Goal: Task Accomplishment & Management: Use online tool/utility

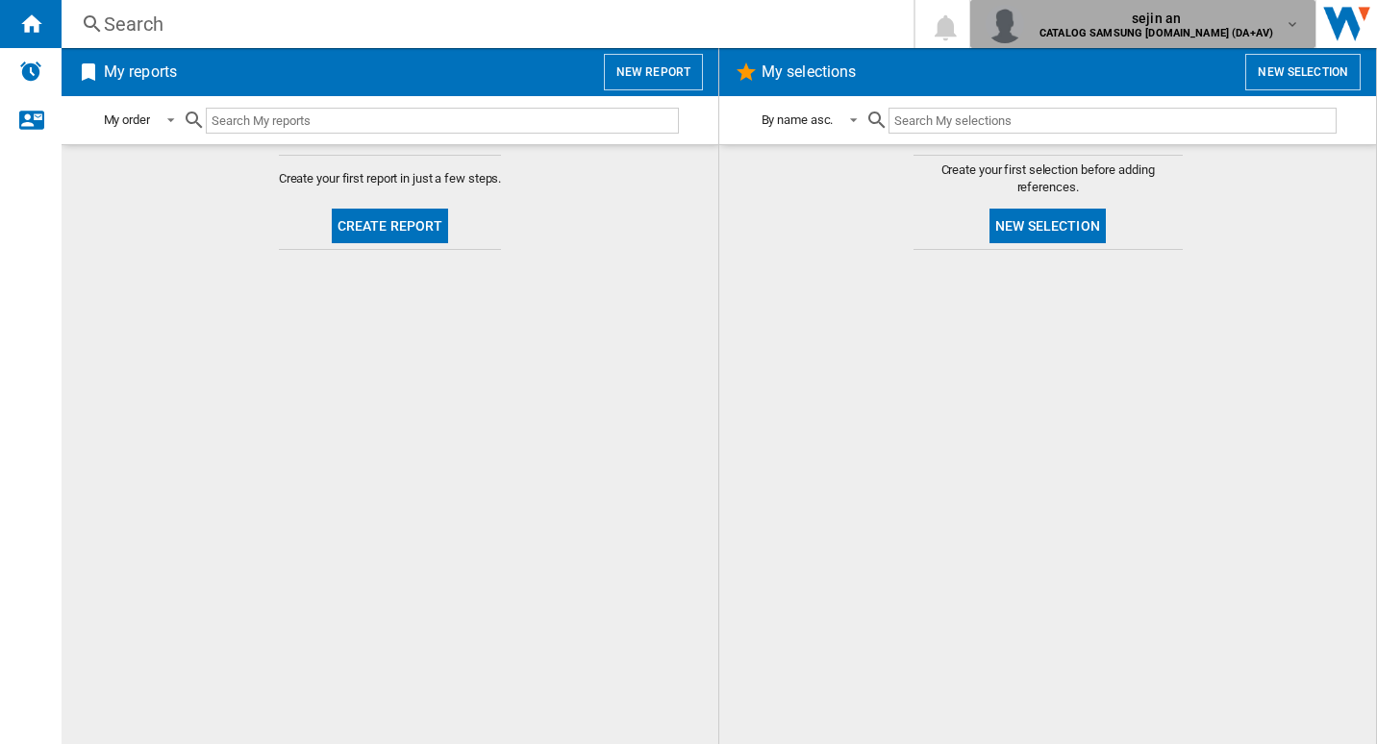
click at [1296, 18] on md-icon "button" at bounding box center [1291, 23] width 15 height 15
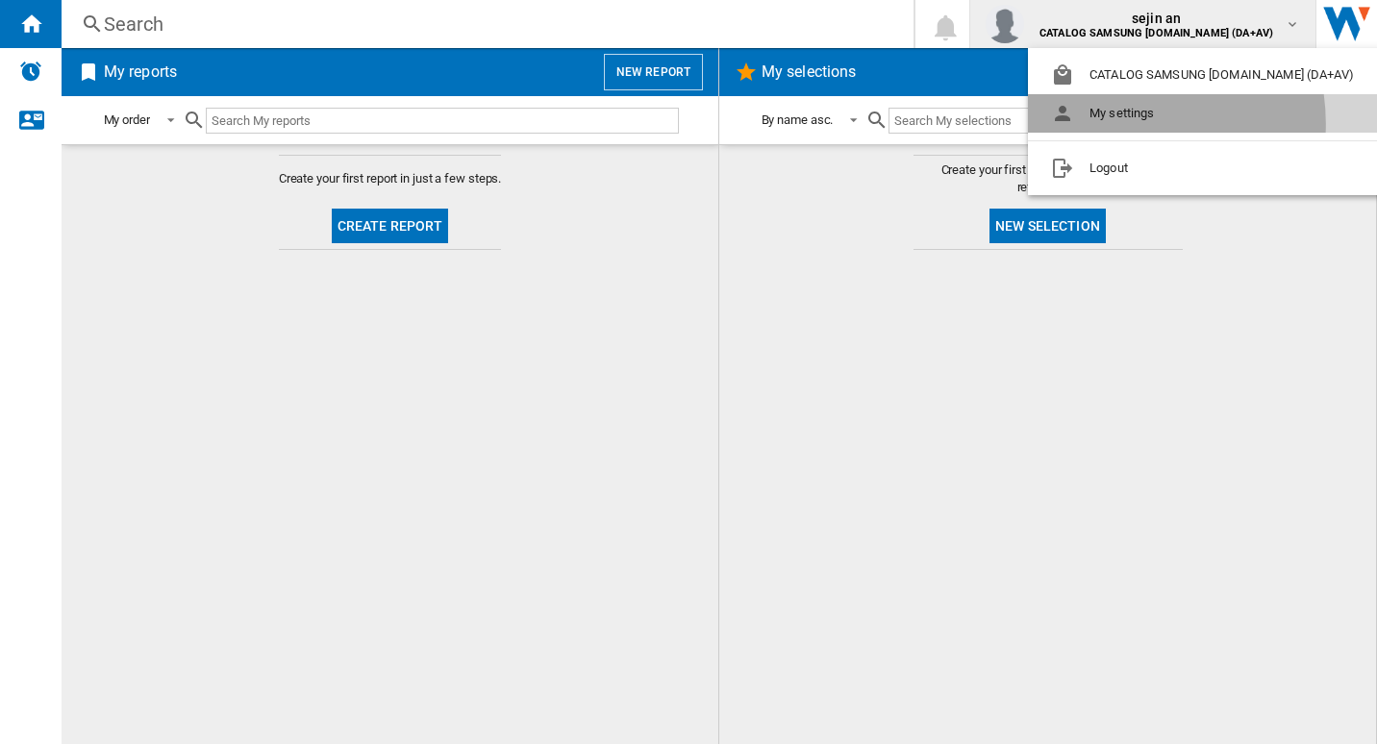
click at [1110, 124] on button "My settings" at bounding box center [1206, 113] width 357 height 38
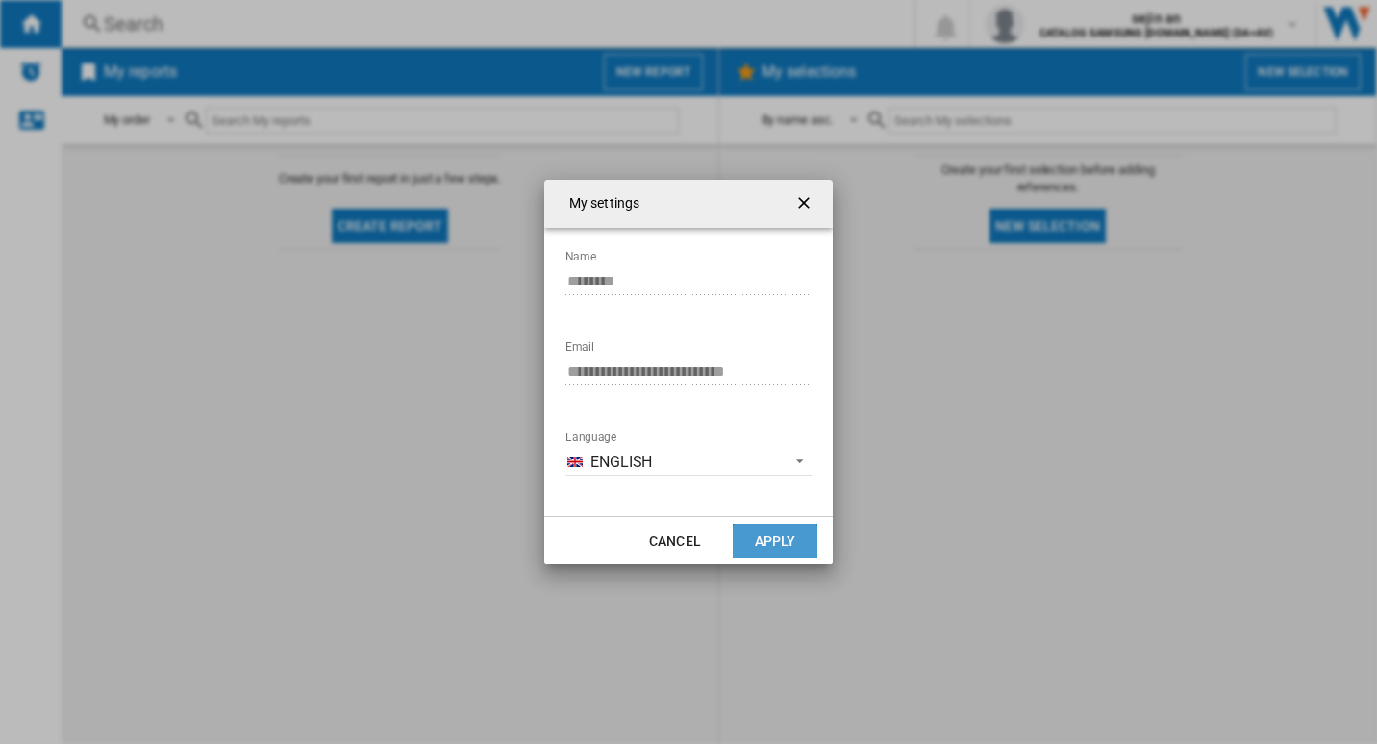
click at [799, 540] on button "Apply" at bounding box center [774, 541] width 85 height 35
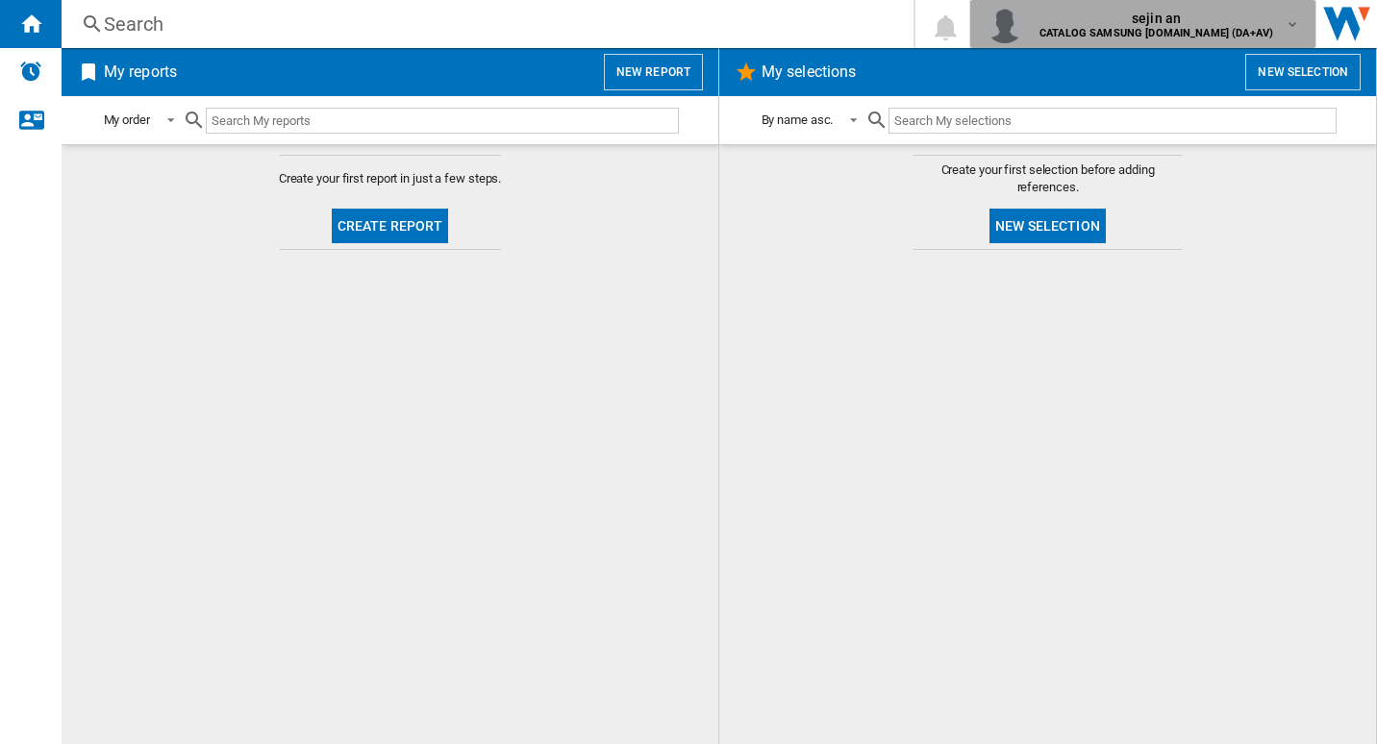
click at [1294, 20] on md-icon "button" at bounding box center [1291, 23] width 15 height 15
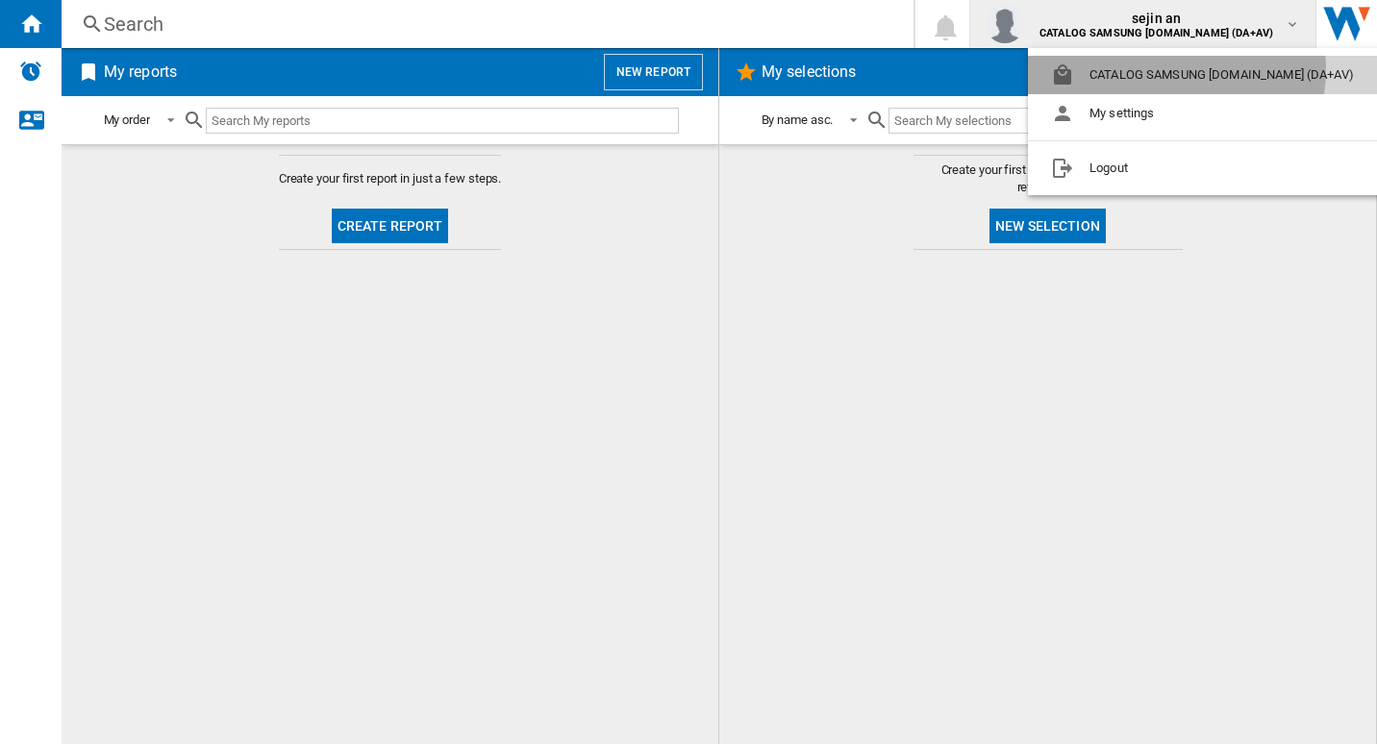
click at [1162, 69] on button "CATALOG SAMSUNG [DOMAIN_NAME] (DA+AV)" at bounding box center [1206, 75] width 357 height 38
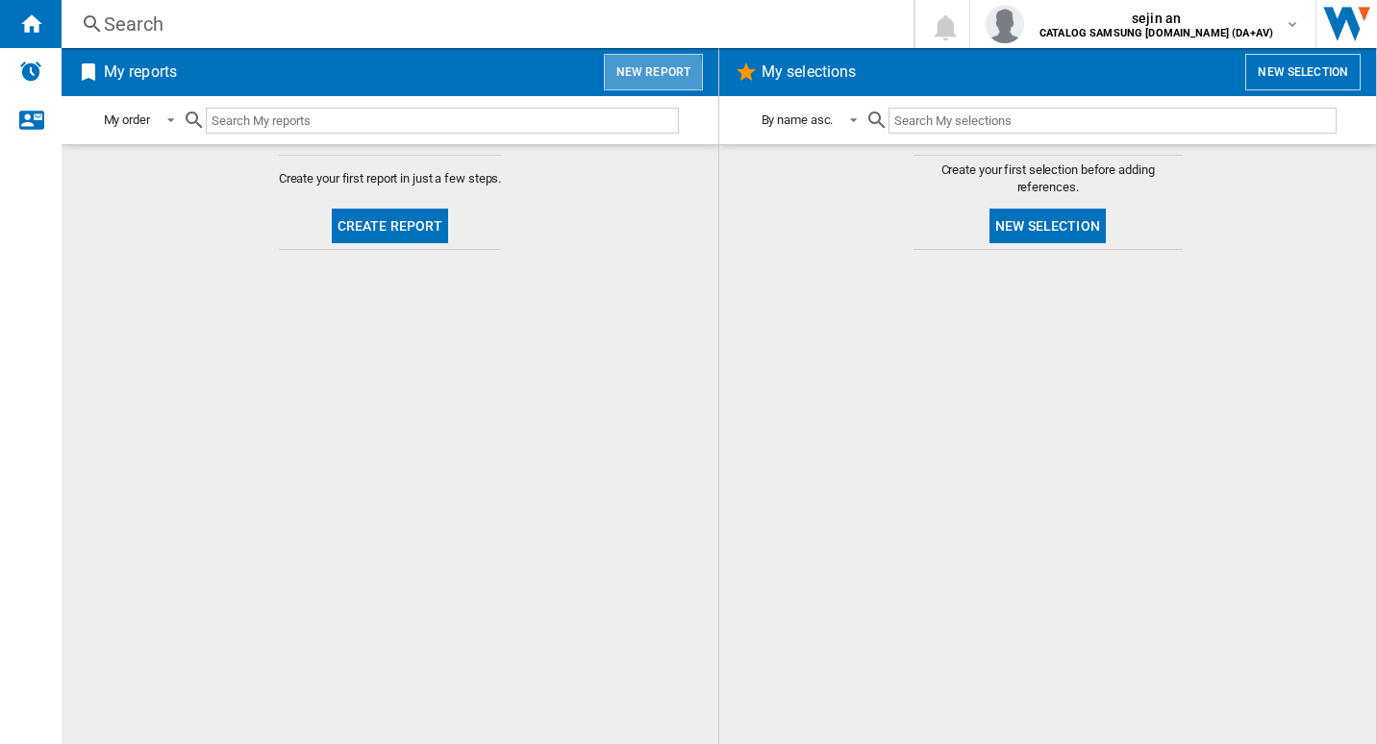
click at [627, 78] on button "New report" at bounding box center [653, 72] width 99 height 37
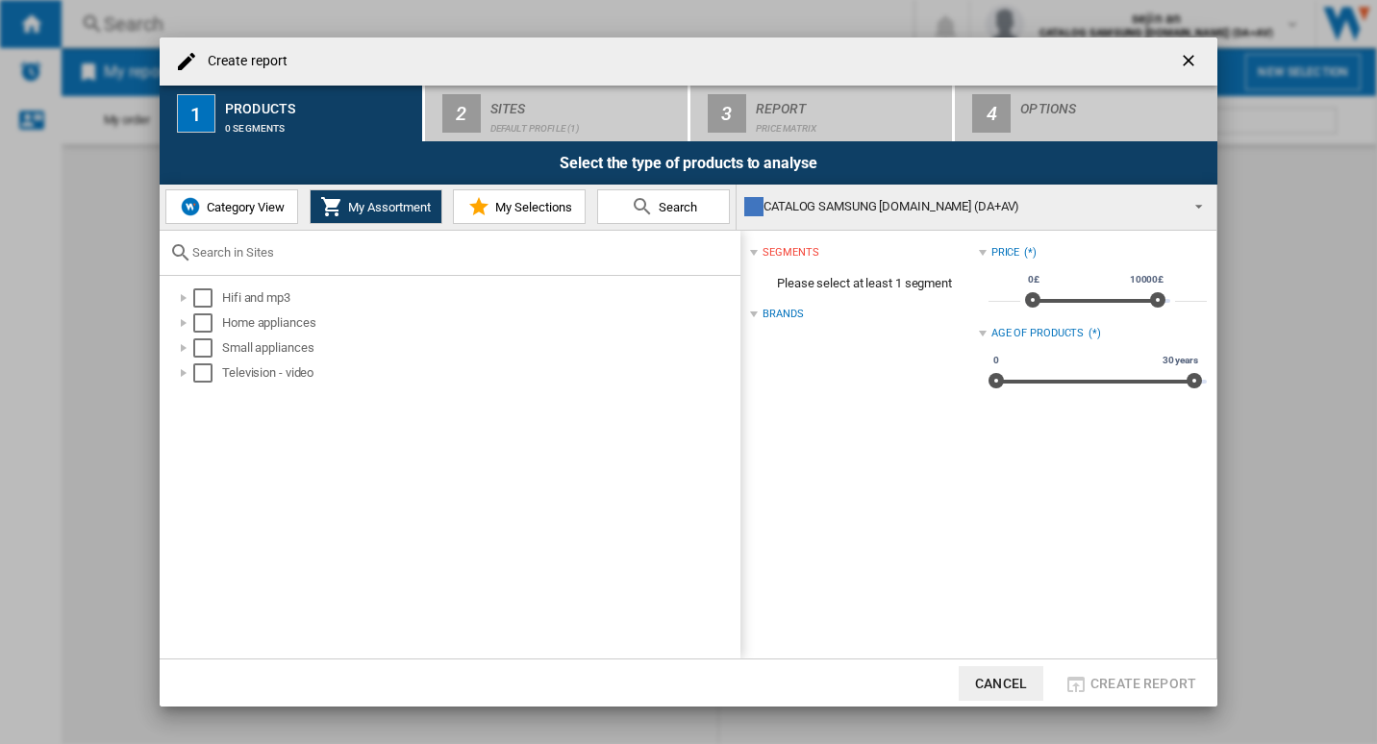
click at [1009, 679] on button "Cancel" at bounding box center [1000, 683] width 85 height 35
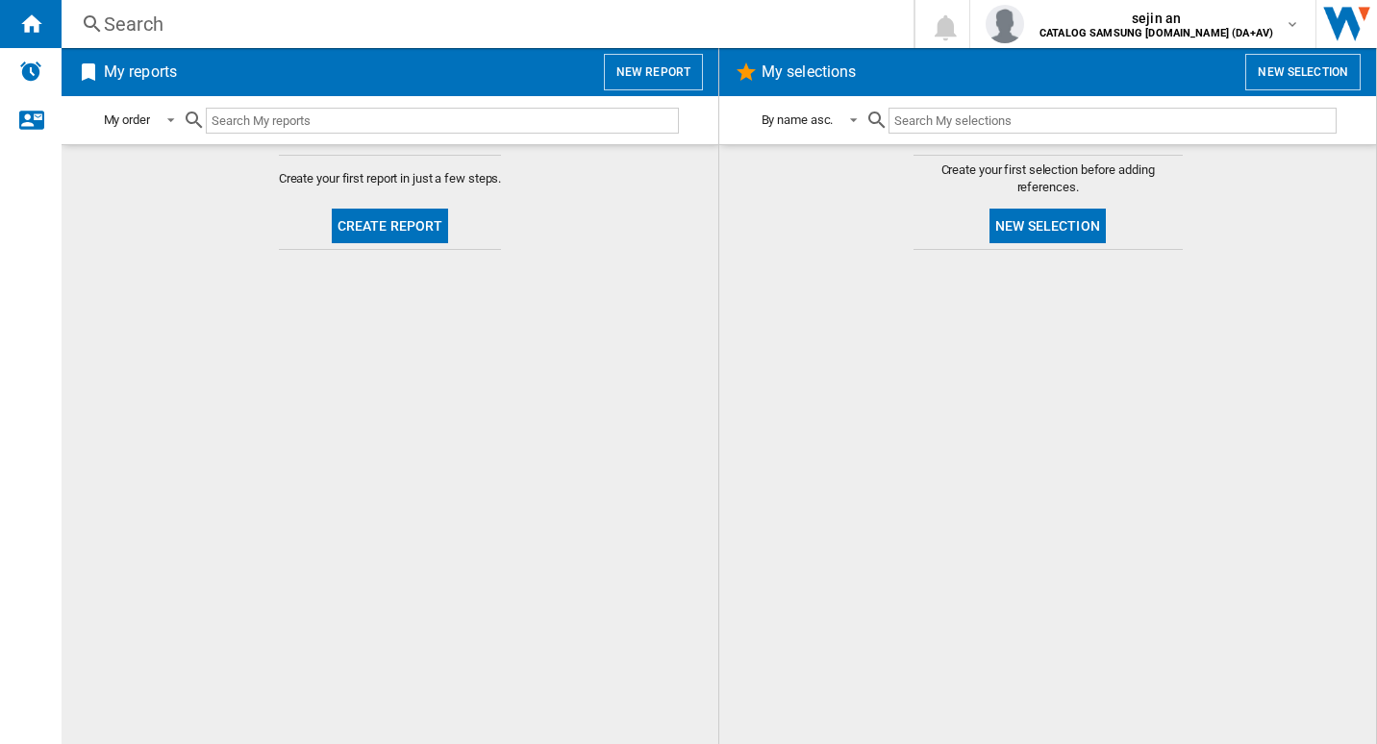
click at [309, 517] on md-content "Create your first report in just a few steps. Create report" at bounding box center [390, 444] width 657 height 600
click at [381, 230] on button "Create report" at bounding box center [390, 226] width 117 height 35
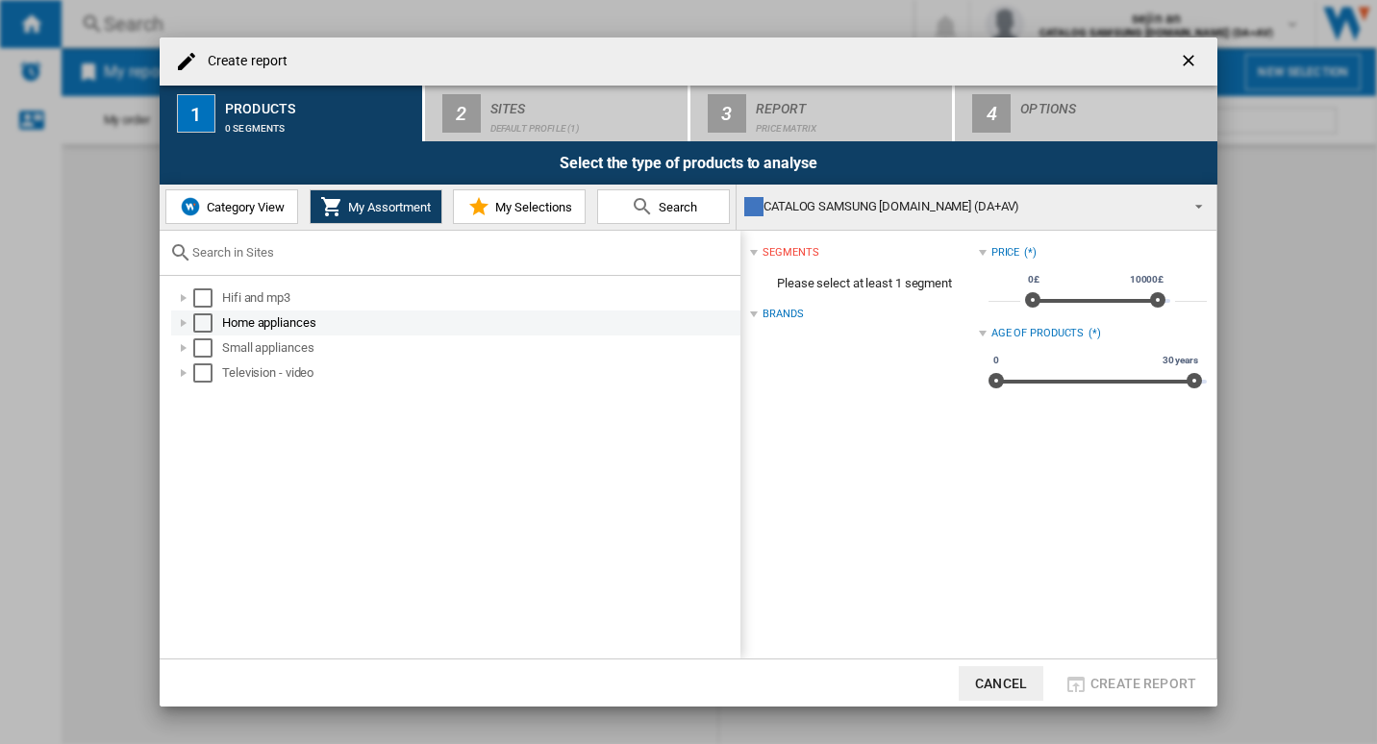
click at [185, 323] on div at bounding box center [183, 322] width 19 height 19
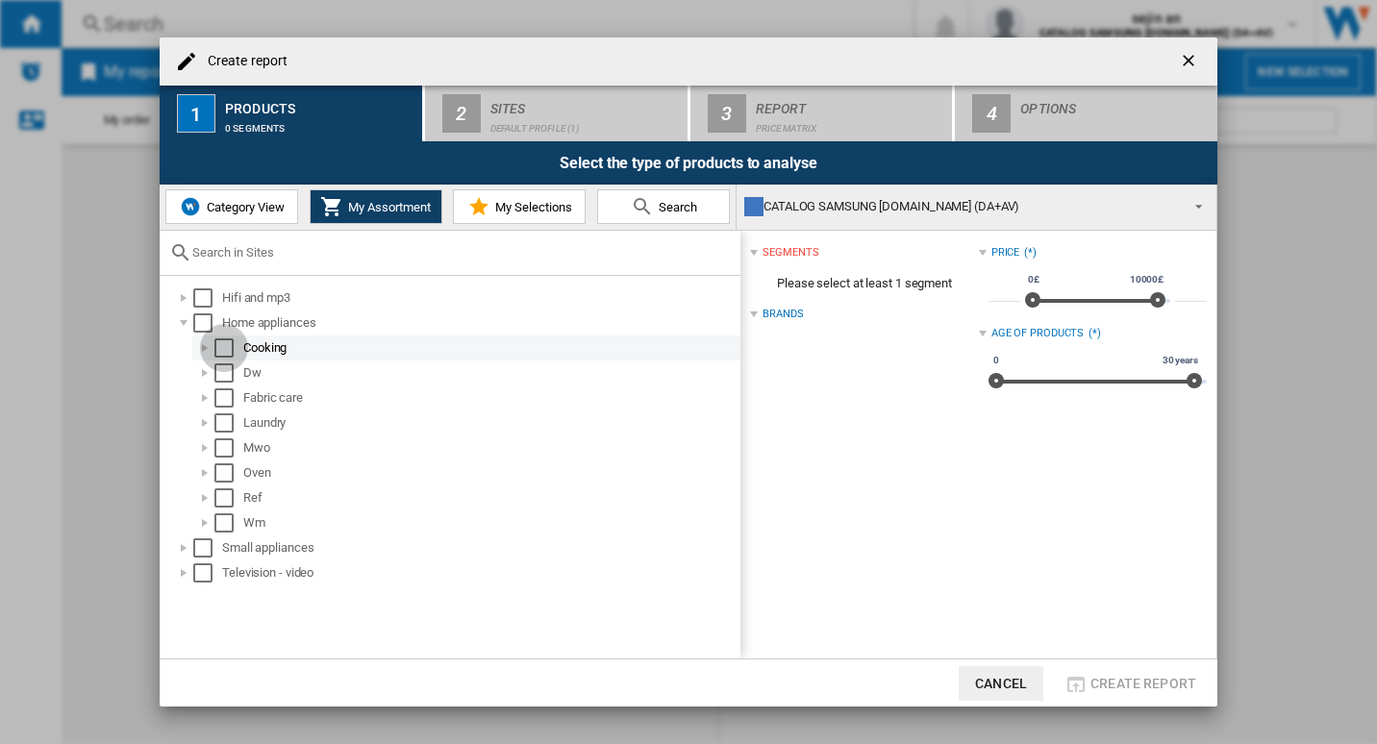
click at [216, 347] on div "Select" at bounding box center [223, 347] width 19 height 19
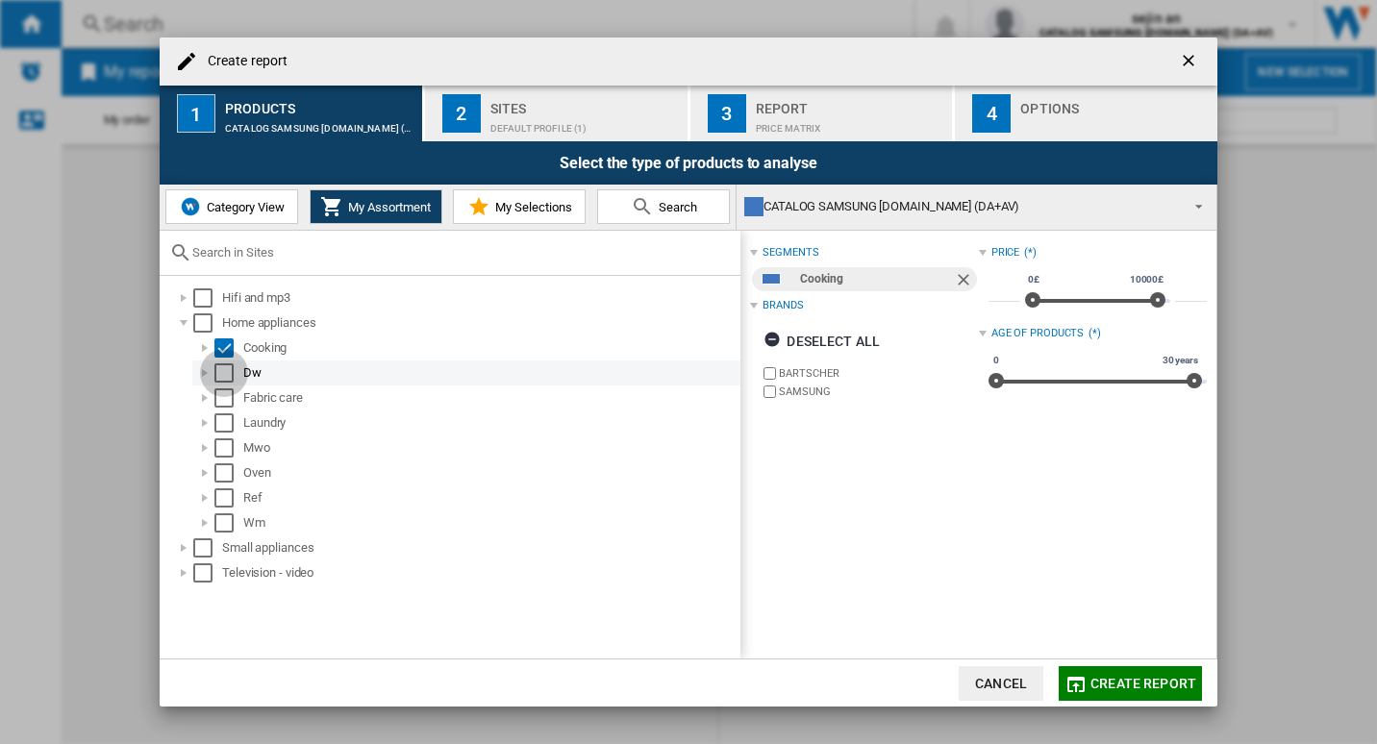
click at [224, 377] on div "Select" at bounding box center [223, 372] width 19 height 19
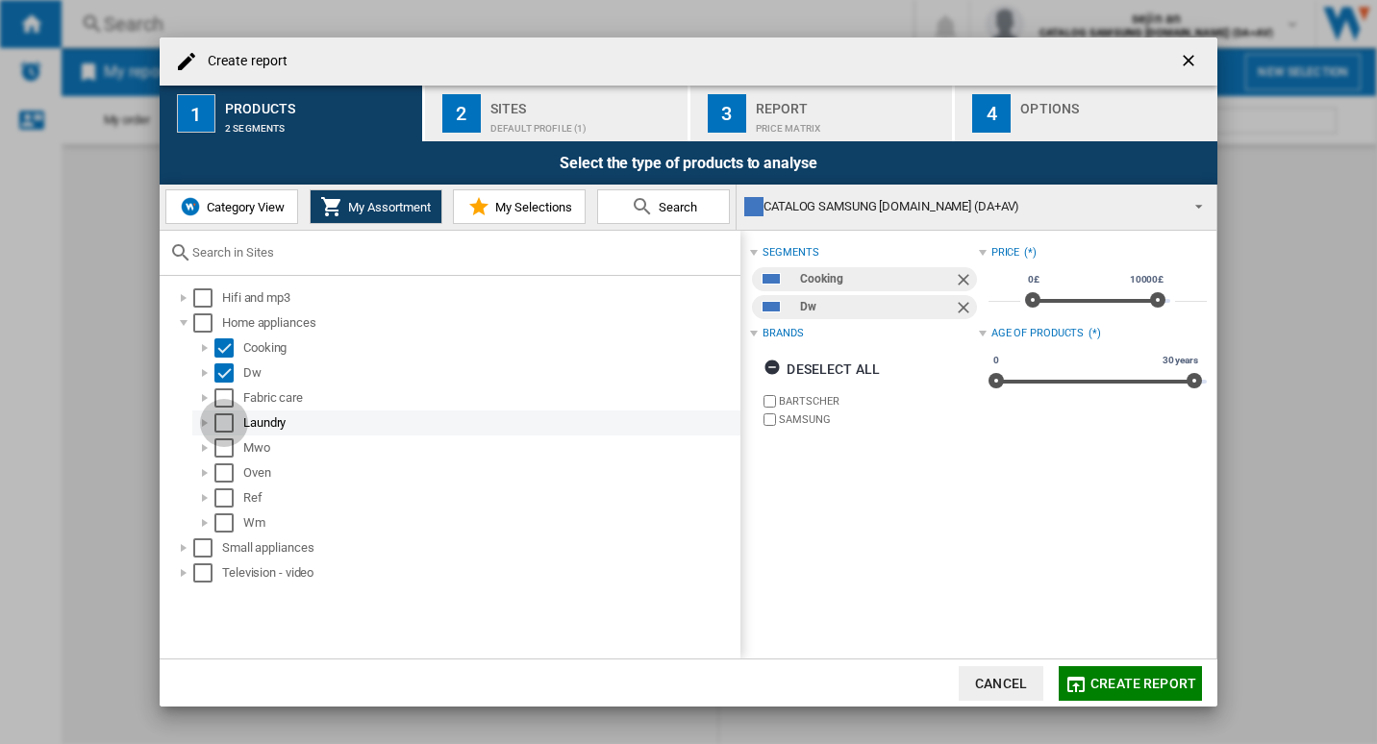
click at [217, 417] on div "Select" at bounding box center [223, 422] width 19 height 19
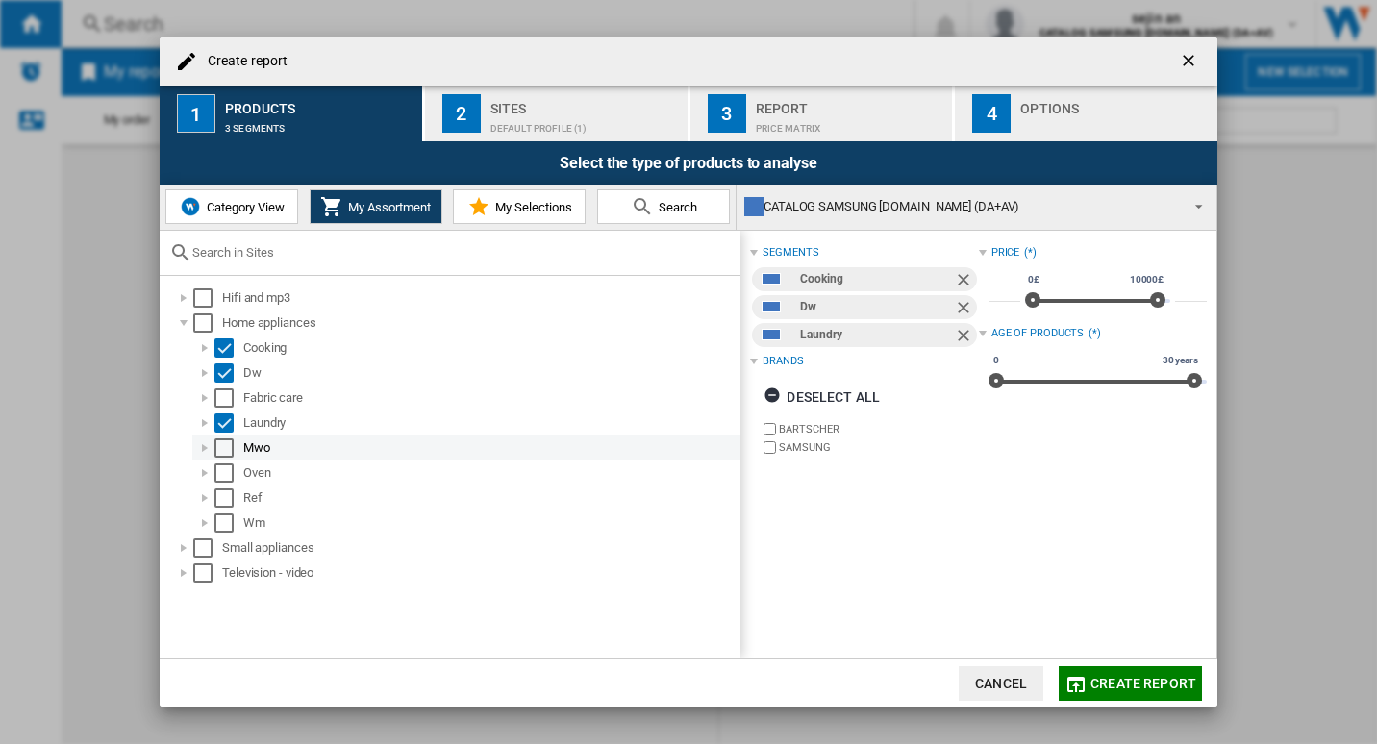
click at [219, 453] on div "Select" at bounding box center [223, 447] width 19 height 19
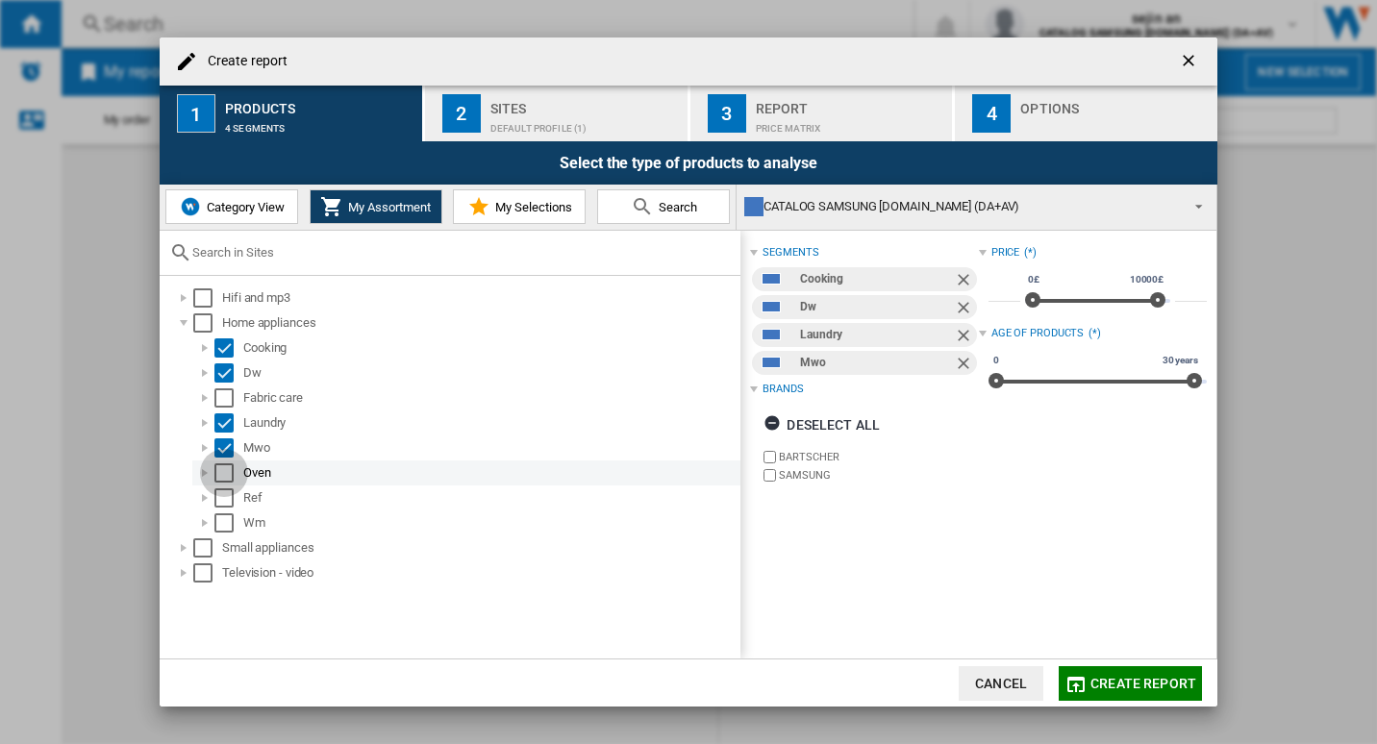
click at [222, 482] on div "Select" at bounding box center [223, 472] width 19 height 19
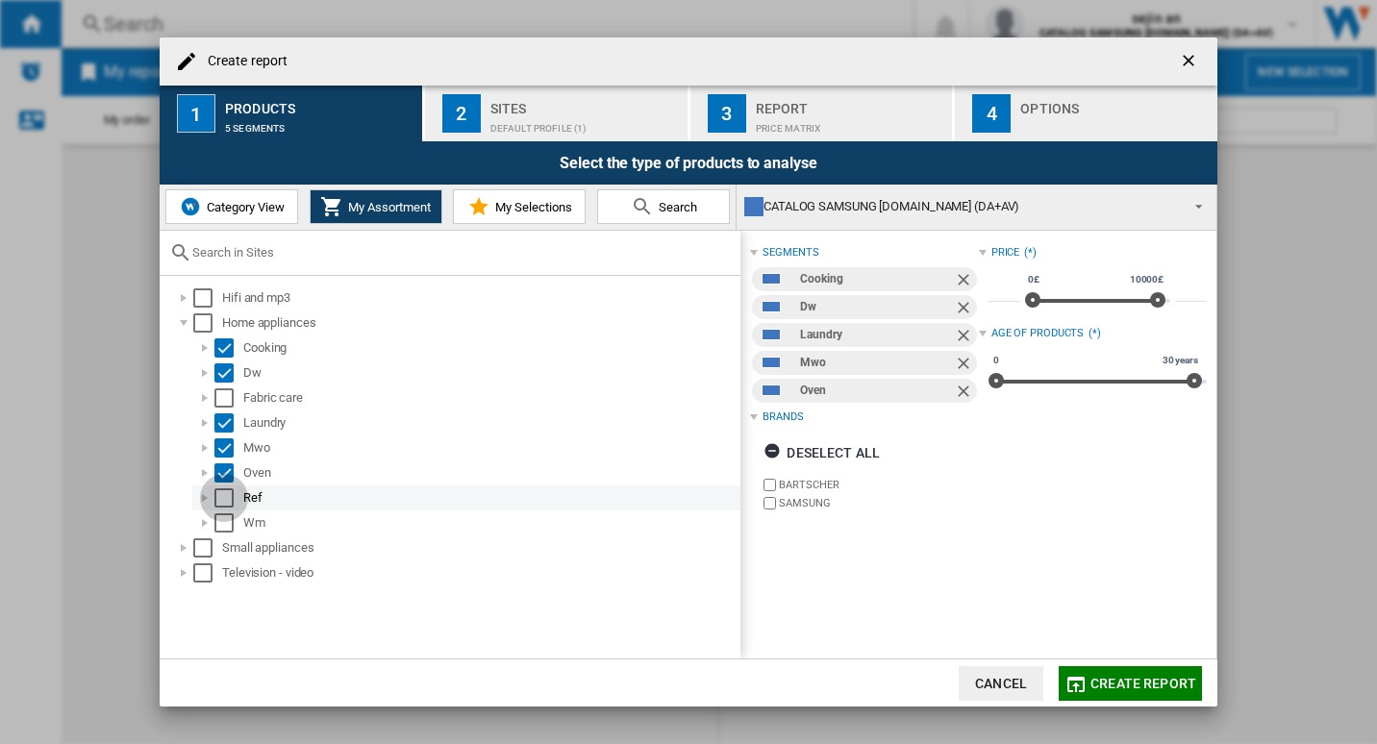
click at [222, 504] on div "Select" at bounding box center [223, 497] width 19 height 19
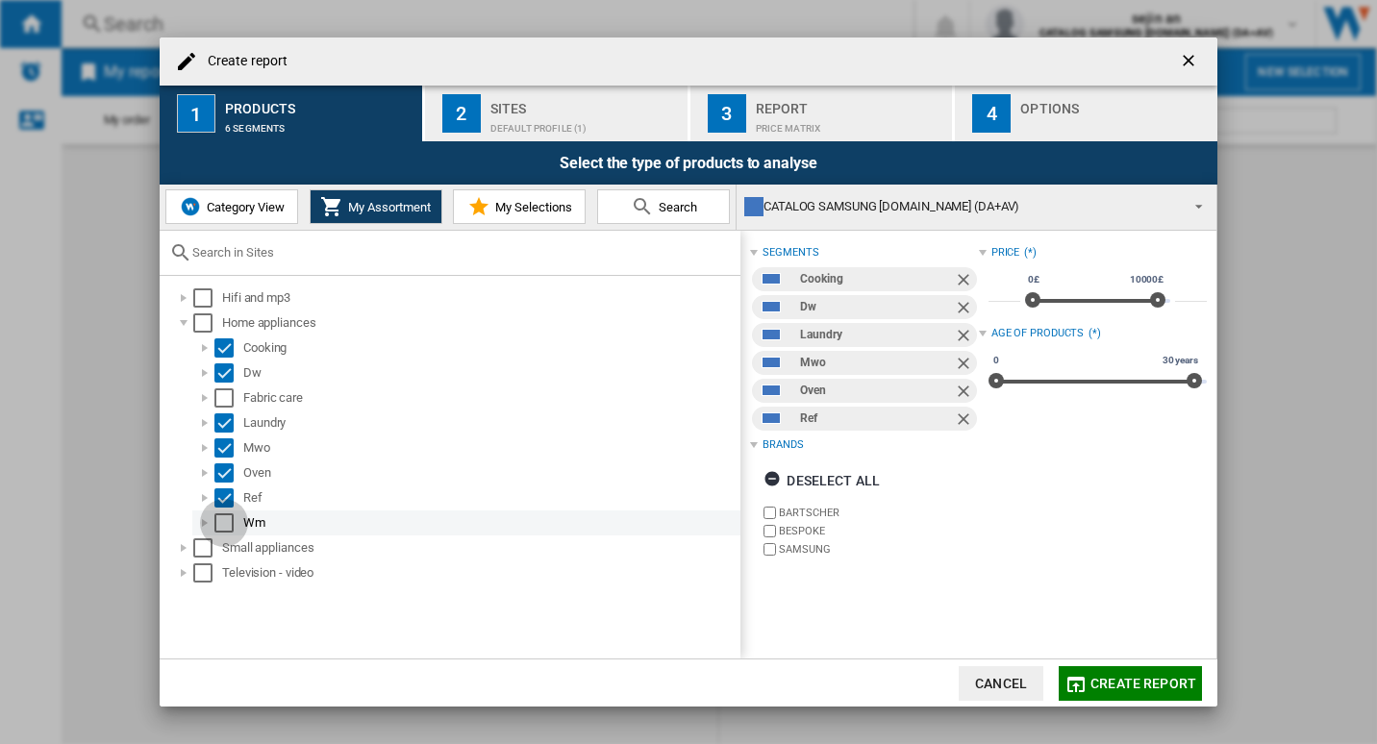
click at [222, 527] on div "Select" at bounding box center [223, 522] width 19 height 19
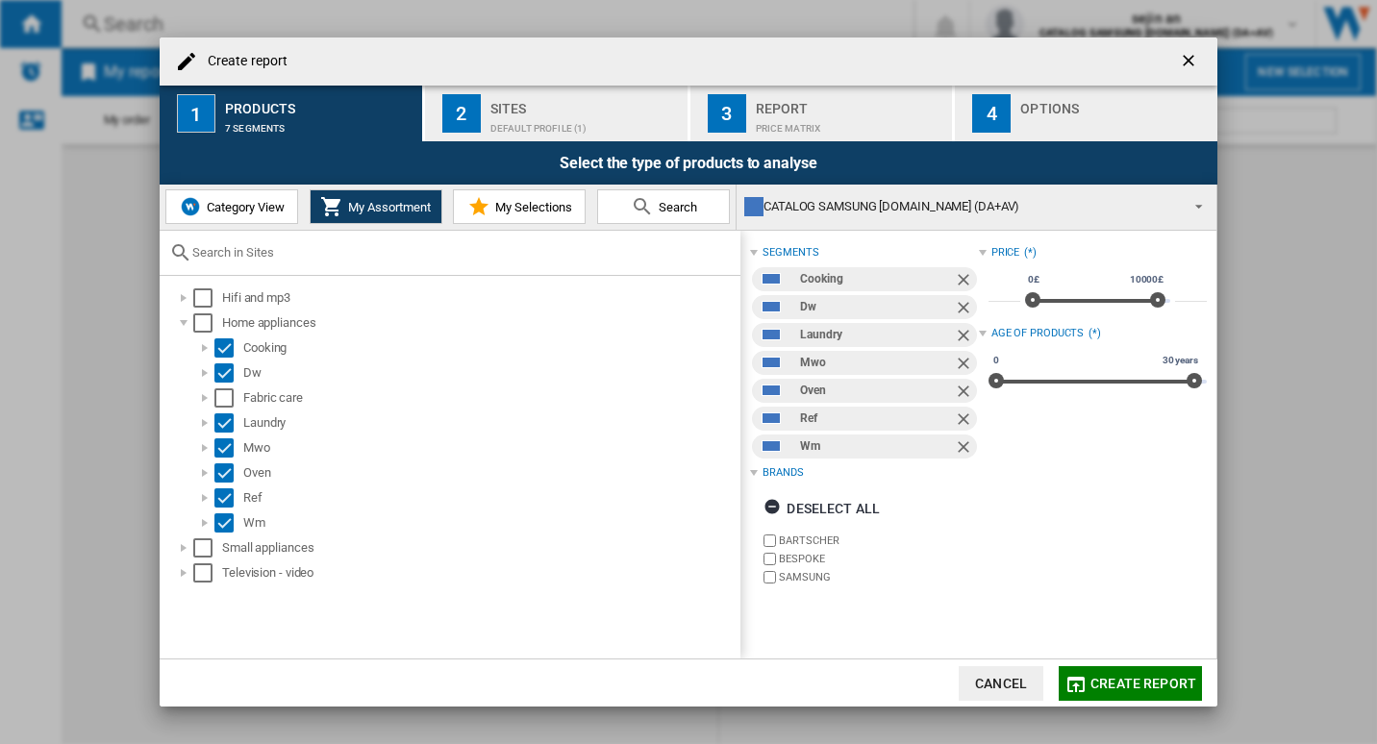
click at [545, 212] on span "My Selections" at bounding box center [531, 207] width 82 height 14
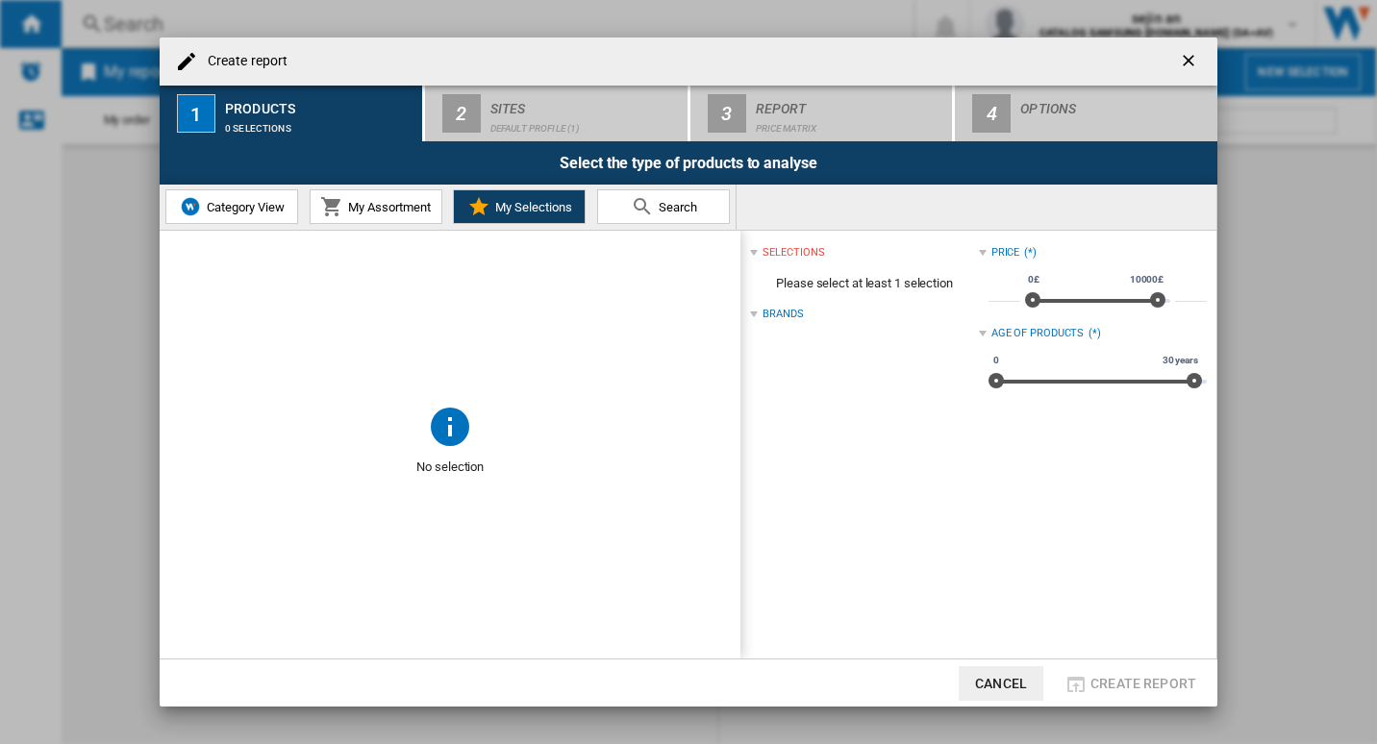
click at [397, 202] on span "My Assortment" at bounding box center [386, 207] width 87 height 14
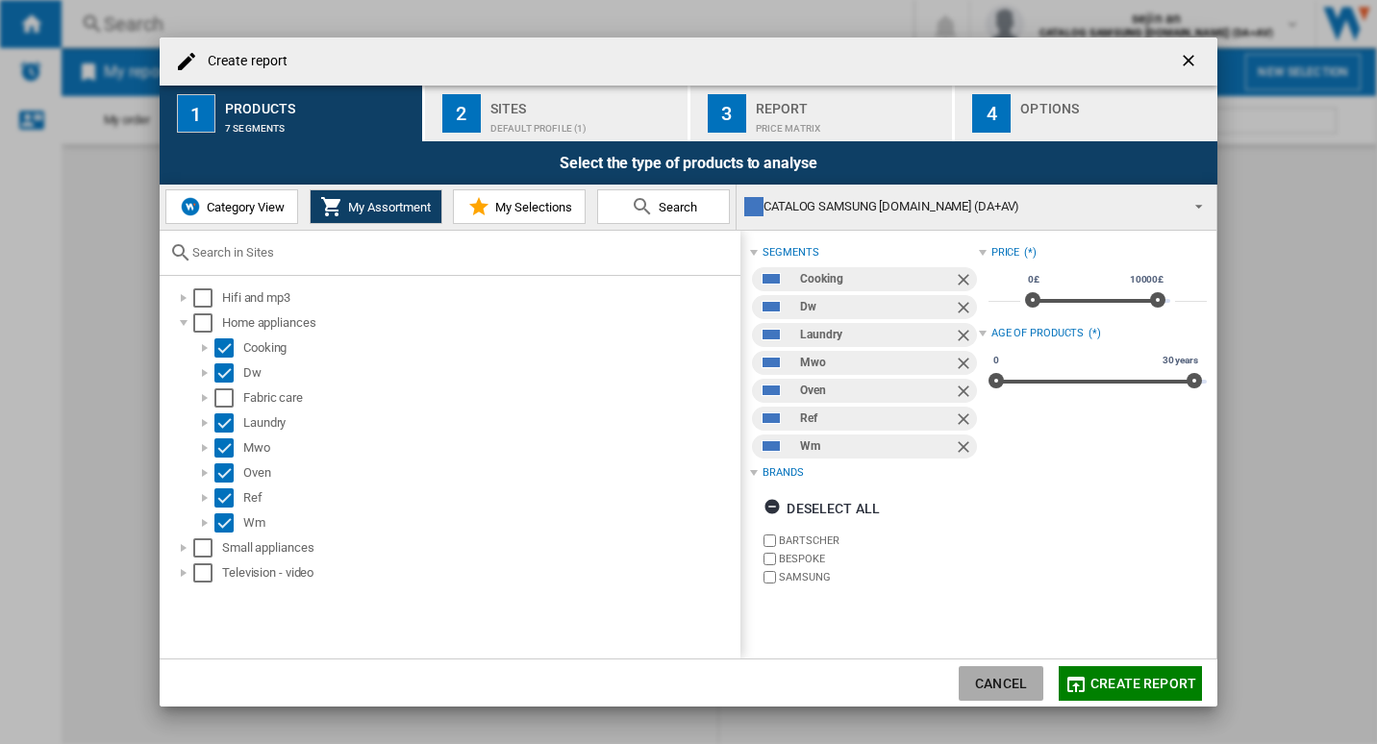
click at [999, 686] on button "Cancel" at bounding box center [1000, 683] width 85 height 35
